Goal: Navigation & Orientation: Go to known website

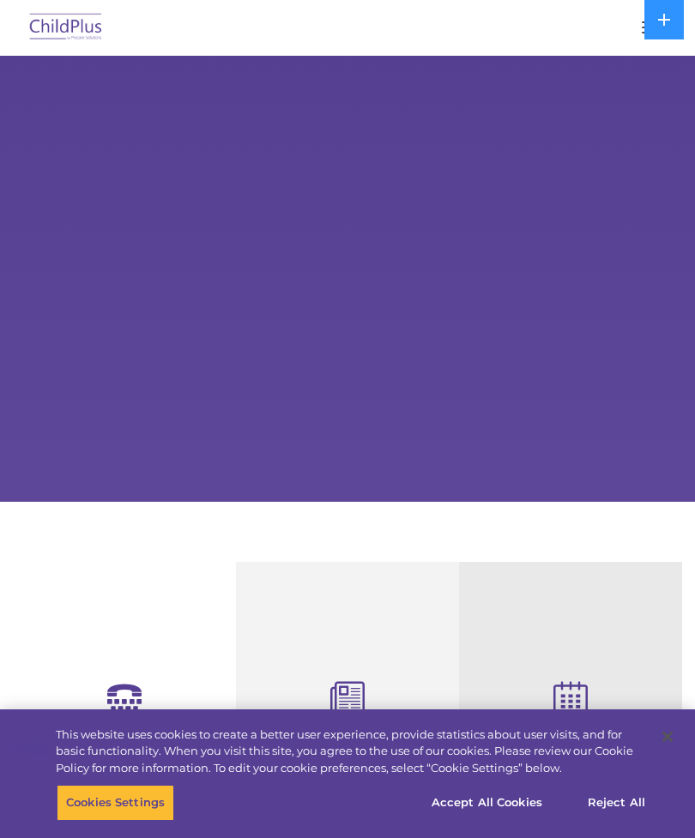
select select "MEDIUM"
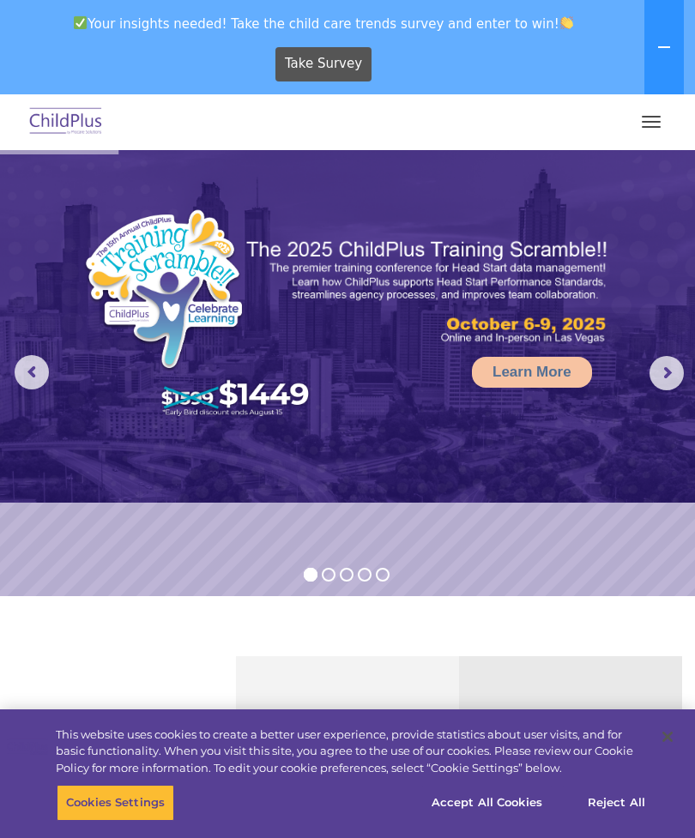
click at [650, 120] on button "button" at bounding box center [651, 121] width 36 height 27
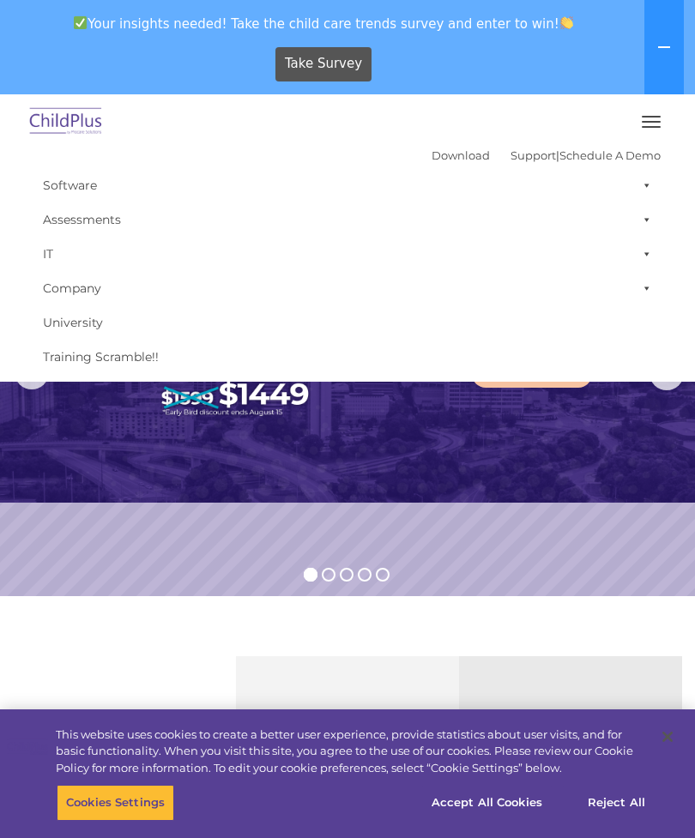
click at [541, 417] on img at bounding box center [347, 326] width 695 height 352
click at [492, 446] on img at bounding box center [347, 326] width 695 height 352
click at [563, 65] on div "Take Survey" at bounding box center [324, 63] width 634 height 47
click at [505, 442] on img at bounding box center [347, 326] width 695 height 352
click at [369, 463] on img at bounding box center [347, 326] width 695 height 352
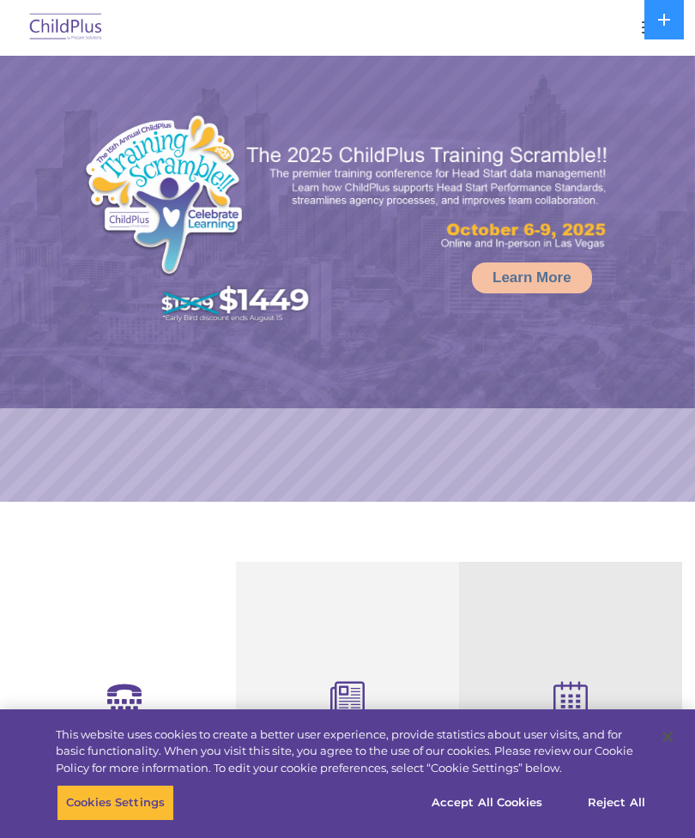
select select "MEDIUM"
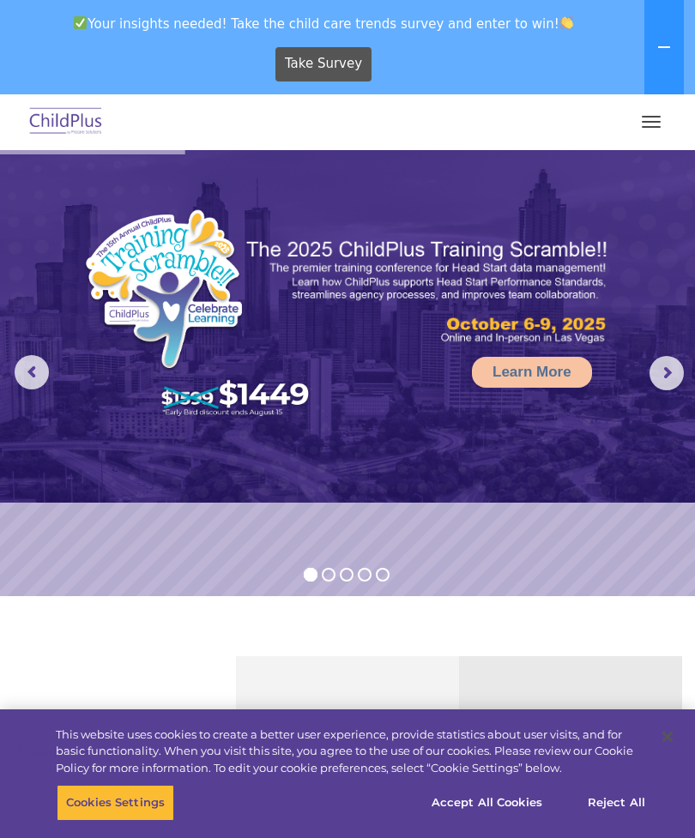
click at [656, 121] on span "button" at bounding box center [650, 122] width 19 height 2
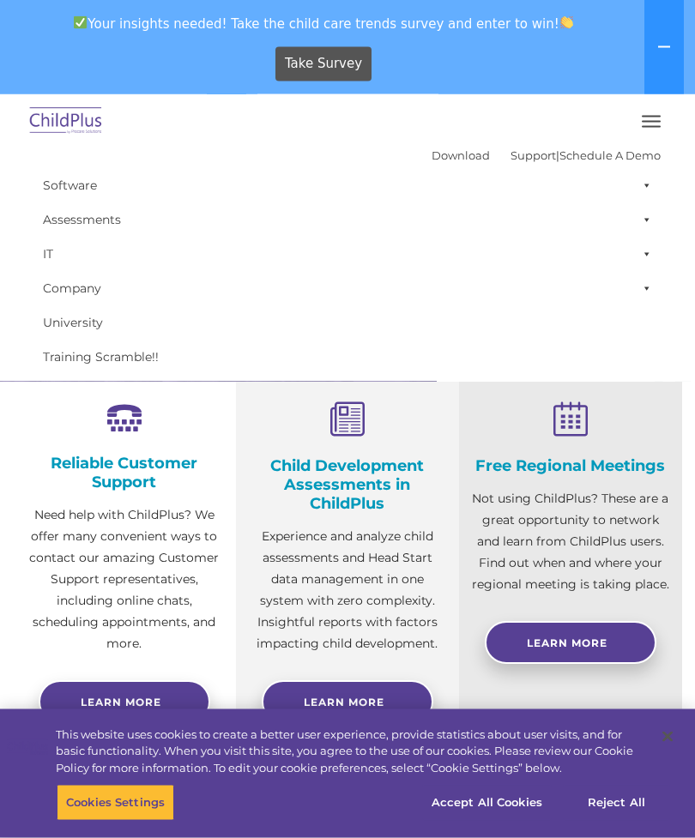
scroll to position [374, 0]
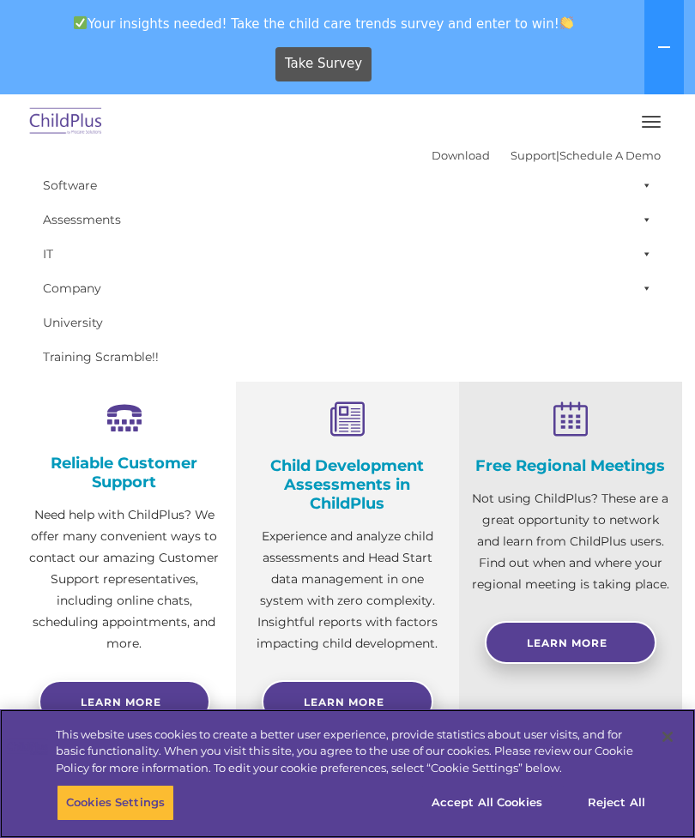
click at [523, 821] on button "Accept All Cookies" at bounding box center [486, 803] width 129 height 36
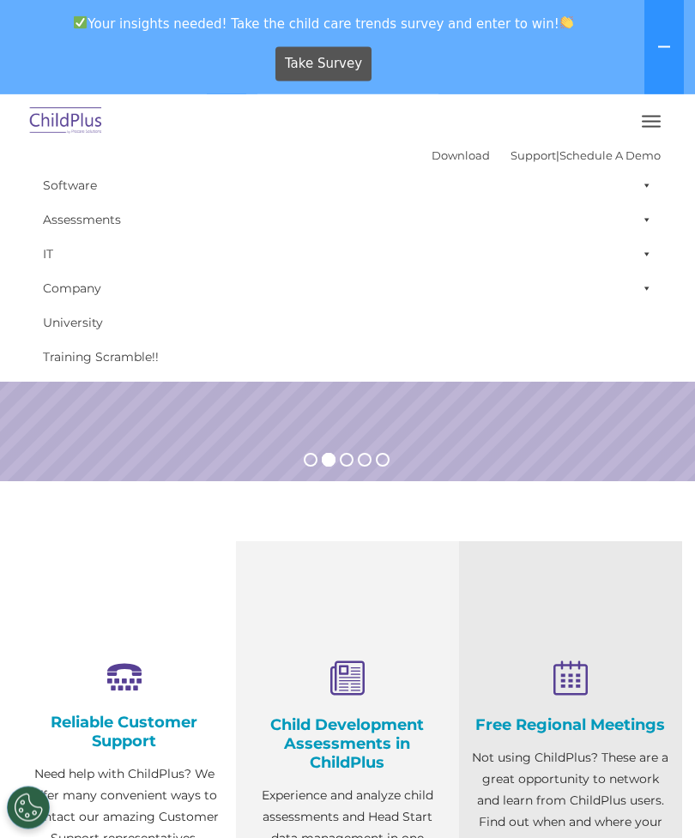
scroll to position [0, 0]
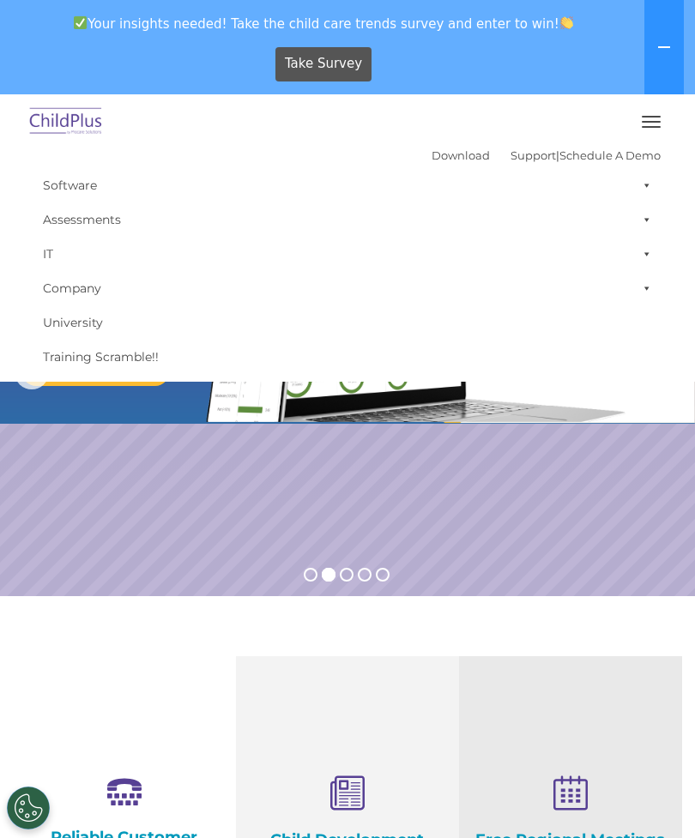
click at [669, 41] on icon at bounding box center [664, 47] width 14 height 14
